Goal: Answer question/provide support

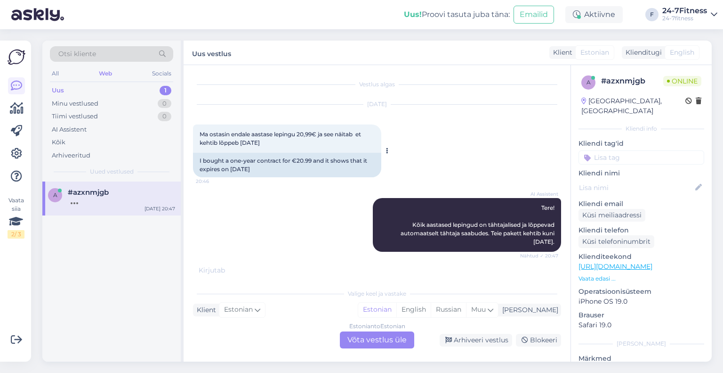
click at [296, 166] on div "I bought a one-year contract for €20.99 and it shows that it expires on [DATE]" at bounding box center [287, 165] width 188 height 24
click at [380, 344] on div "Estonian to Estonian Võta vestlus üle" at bounding box center [377, 339] width 74 height 17
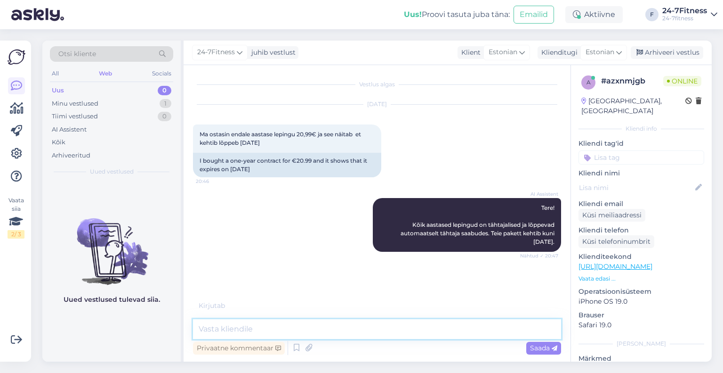
click at [276, 333] on textarea at bounding box center [377, 329] width 368 height 20
click at [277, 323] on textarea at bounding box center [377, 329] width 368 height 20
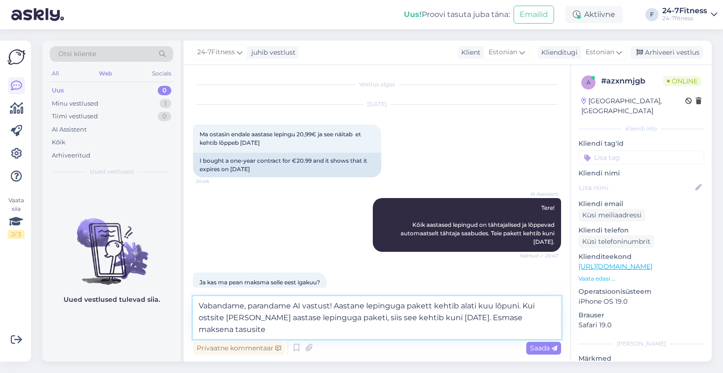
click at [490, 325] on textarea "Vabandame, parandame AI vastust! Aastane lepinguga pakett kehtib alati kuu lõpu…" at bounding box center [377, 317] width 368 height 43
click at [425, 335] on textarea "Vabandame, parandame AI vastust! Aastane lepinguga pakett kehtib alati kuu lõpu…" at bounding box center [377, 317] width 368 height 43
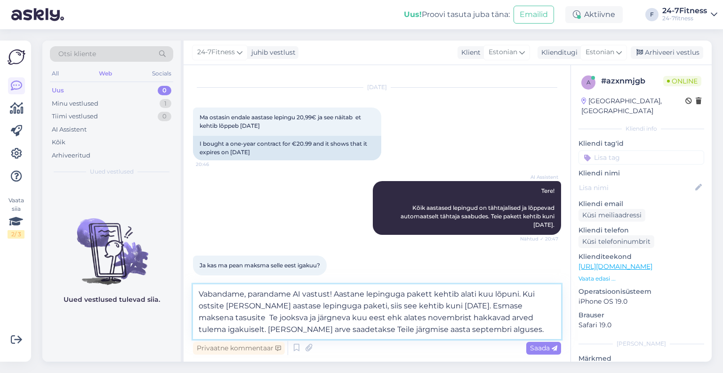
scroll to position [26, 0]
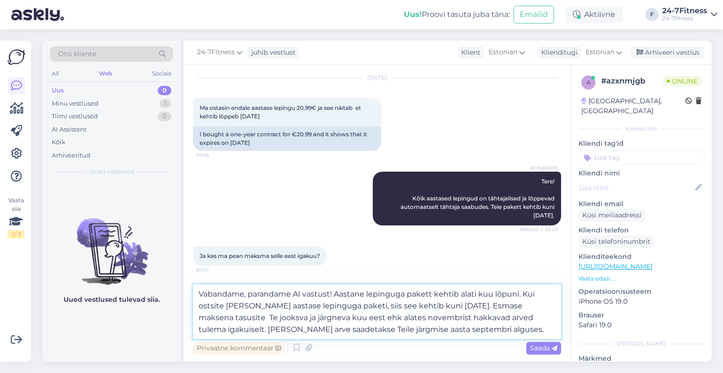
click at [478, 293] on textarea "Vabandame, parandame AI vastust! Aastane lepinguga pakett kehtib alati kuu lõpu…" at bounding box center [377, 311] width 368 height 55
click at [268, 316] on textarea "Vabandame, parandame AI vastust! Aastane lepinguga pakett kehtib alati järgmise…" at bounding box center [377, 311] width 368 height 55
click at [301, 330] on textarea "Vabandame, parandame AI vastust! Aastane lepinguga pakett kehtib alati järgmise…" at bounding box center [377, 311] width 368 height 55
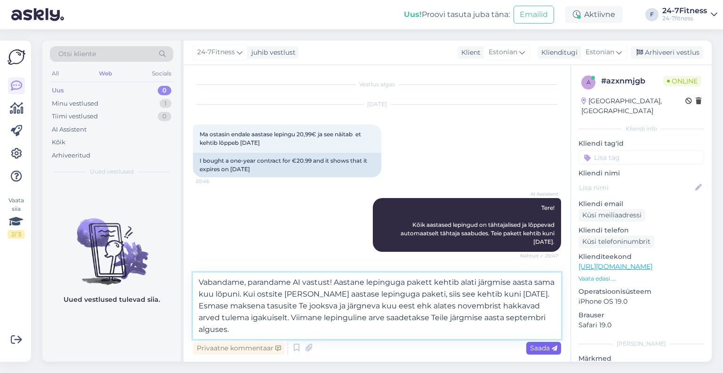
type textarea "Vabandame, parandame AI vastust! Aastane lepinguga pakett kehtib alati järgmise…"
click at [537, 344] on span "Saada" at bounding box center [543, 347] width 27 height 8
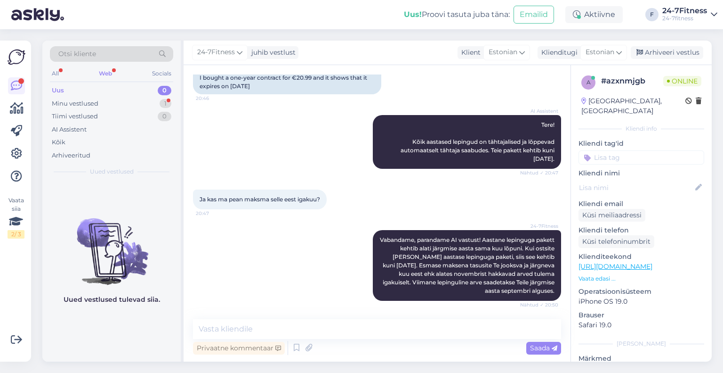
scroll to position [132, 0]
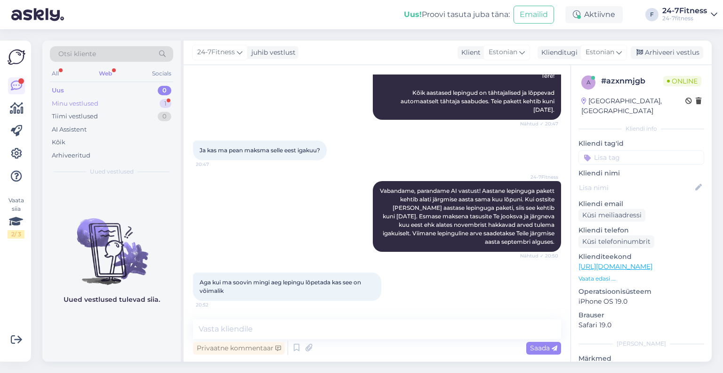
click at [75, 105] on div "Minu vestlused" at bounding box center [75, 103] width 47 height 9
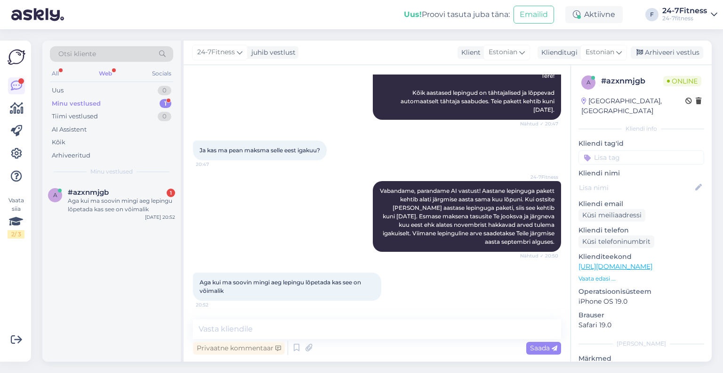
click at [84, 177] on div "Otsi kliente All Web Socials Uus 0 Minu vestlused 1 Tiimi vestlused 0 AI Assist…" at bounding box center [111, 111] width 138 height 141
click at [90, 194] on span "#azxnmjgb" at bounding box center [88, 192] width 41 height 8
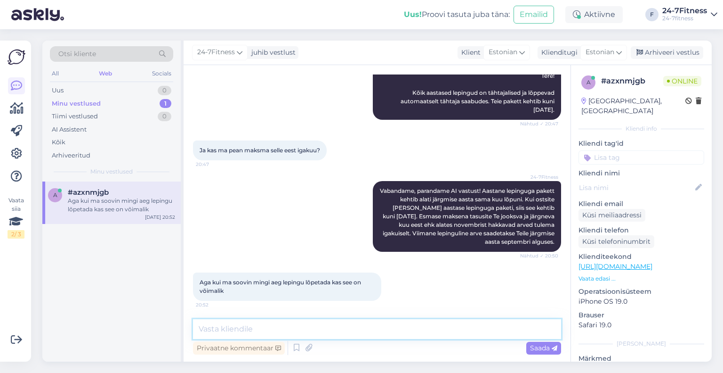
click at [257, 329] on textarea at bounding box center [377, 329] width 368 height 20
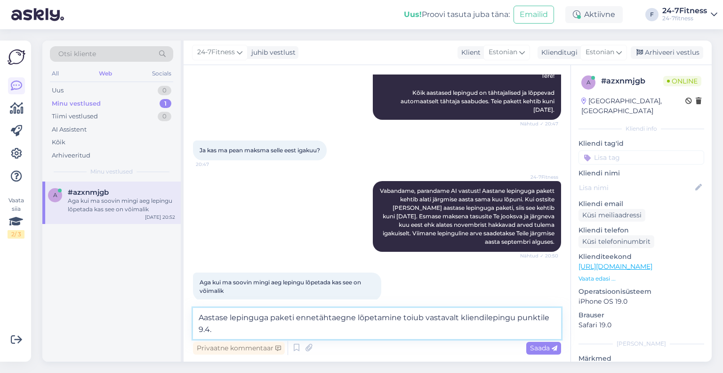
click at [237, 327] on textarea "Aastase lepinguga paketi ennetähtaegne lõpetamine toiub vastavalt kliendileping…" at bounding box center [377, 323] width 368 height 31
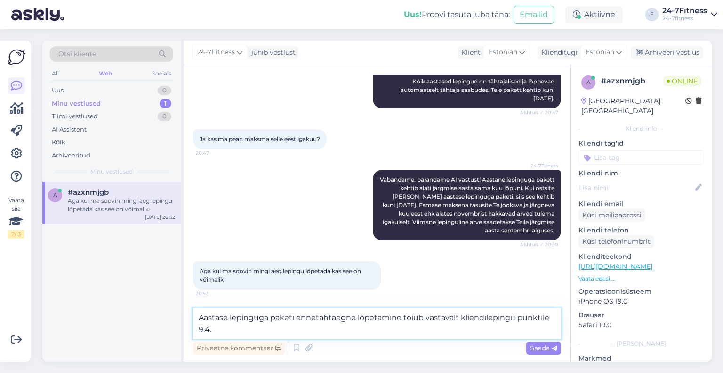
click at [230, 333] on textarea "Aastase lepinguga paketi ennetähtaegne lõpetamine toiub vastavalt kliendileping…" at bounding box center [377, 323] width 368 height 31
click at [413, 316] on textarea "Aastase lepinguga paketi ennetähtaegne lõpetamine toiub vastavalt kliendileping…" at bounding box center [377, 323] width 368 height 31
type textarea "Aastase lepinguga paketi ennetähtaegne lõpetamine toimub vastavalt kliendilepin…"
click at [521, 332] on textarea "Aastase lepinguga paketi ennetähtaegne lõpetamine toimub vastavalt kliendilepin…" at bounding box center [377, 323] width 368 height 31
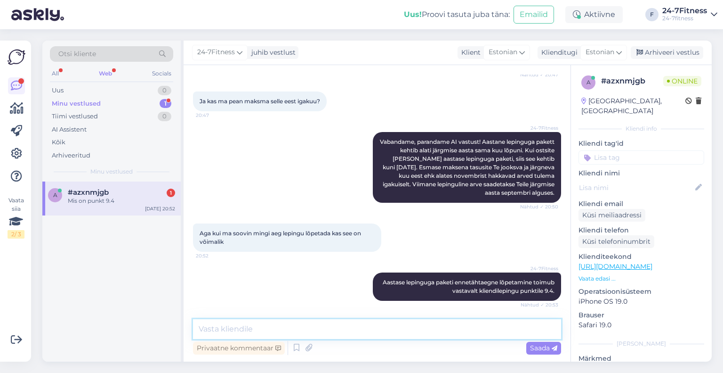
scroll to position [221, 0]
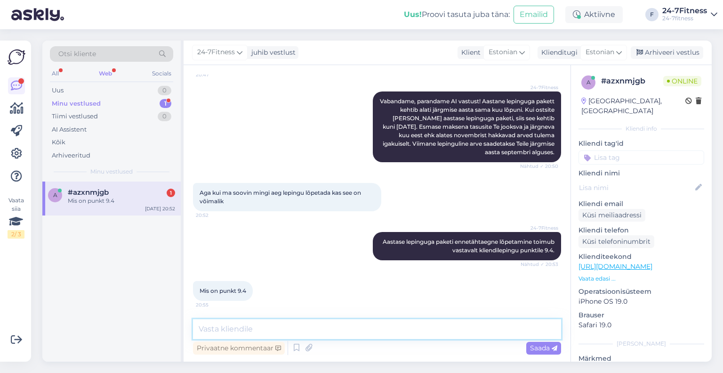
click at [325, 334] on textarea at bounding box center [377, 329] width 368 height 20
paste textarea "9.4. Aastast lepinguga Paketi lepingut on võimalik ennetähtaegselt lõpetada tas…"
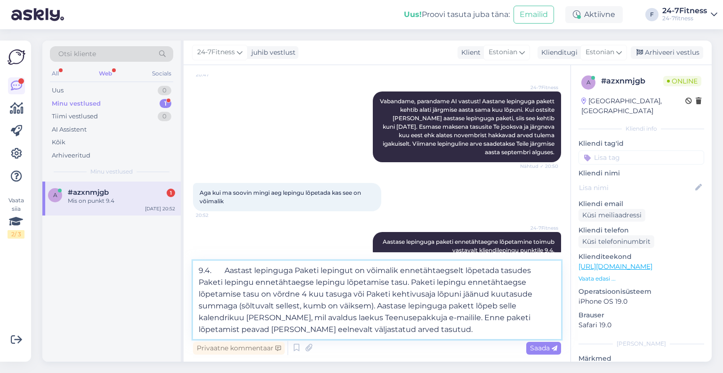
scroll to position [232, 0]
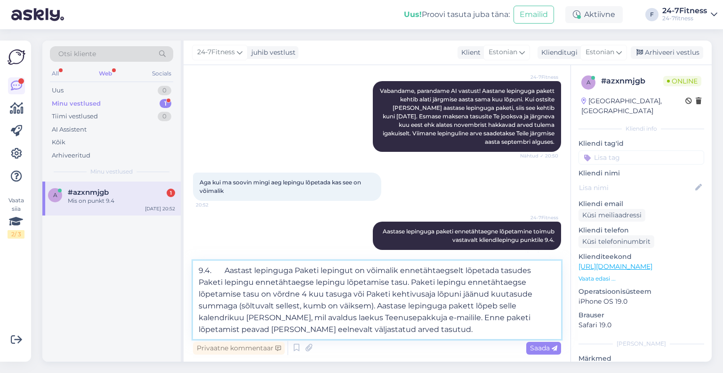
click at [225, 270] on textarea "9.4. Aastast lepinguga Paketi lepingut on võimalik ennetähtaegselt lõpetada tas…" at bounding box center [377, 299] width 368 height 78
click at [345, 327] on textarea "9.4. Aastast lepinguga Paketi lepingut on võimalik ennetähtaegselt lõpetada tas…" at bounding box center [377, 299] width 368 height 78
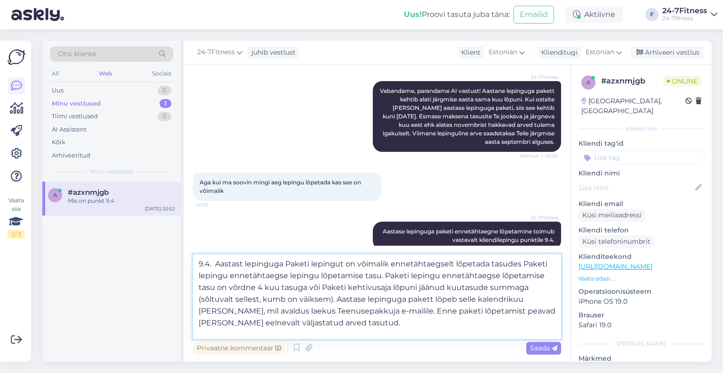
scroll to position [11, 0]
paste textarea "[URL][DOMAIN_NAME]"
type textarea "9.4. Aastast lepinguga Paketi lepingut on võimalik ennetähtaegselt lõpetada tas…"
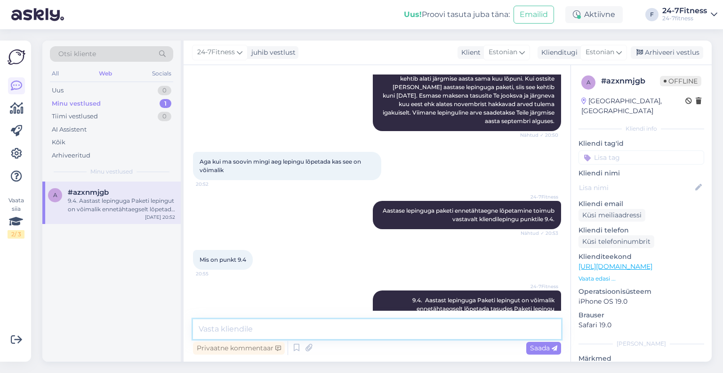
scroll to position [347, 0]
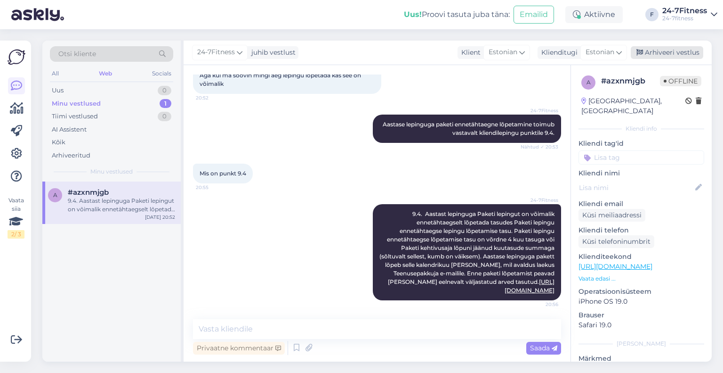
click at [678, 53] on div "Arhiveeri vestlus" at bounding box center [667, 52] width 73 height 13
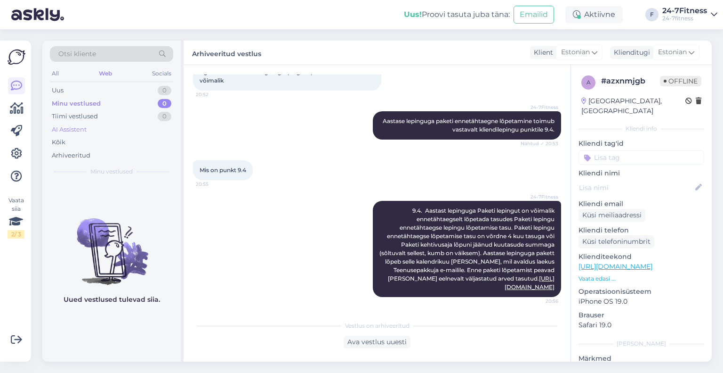
click at [83, 125] on div "AI Assistent" at bounding box center [69, 129] width 35 height 9
